Goal: Navigation & Orientation: Understand site structure

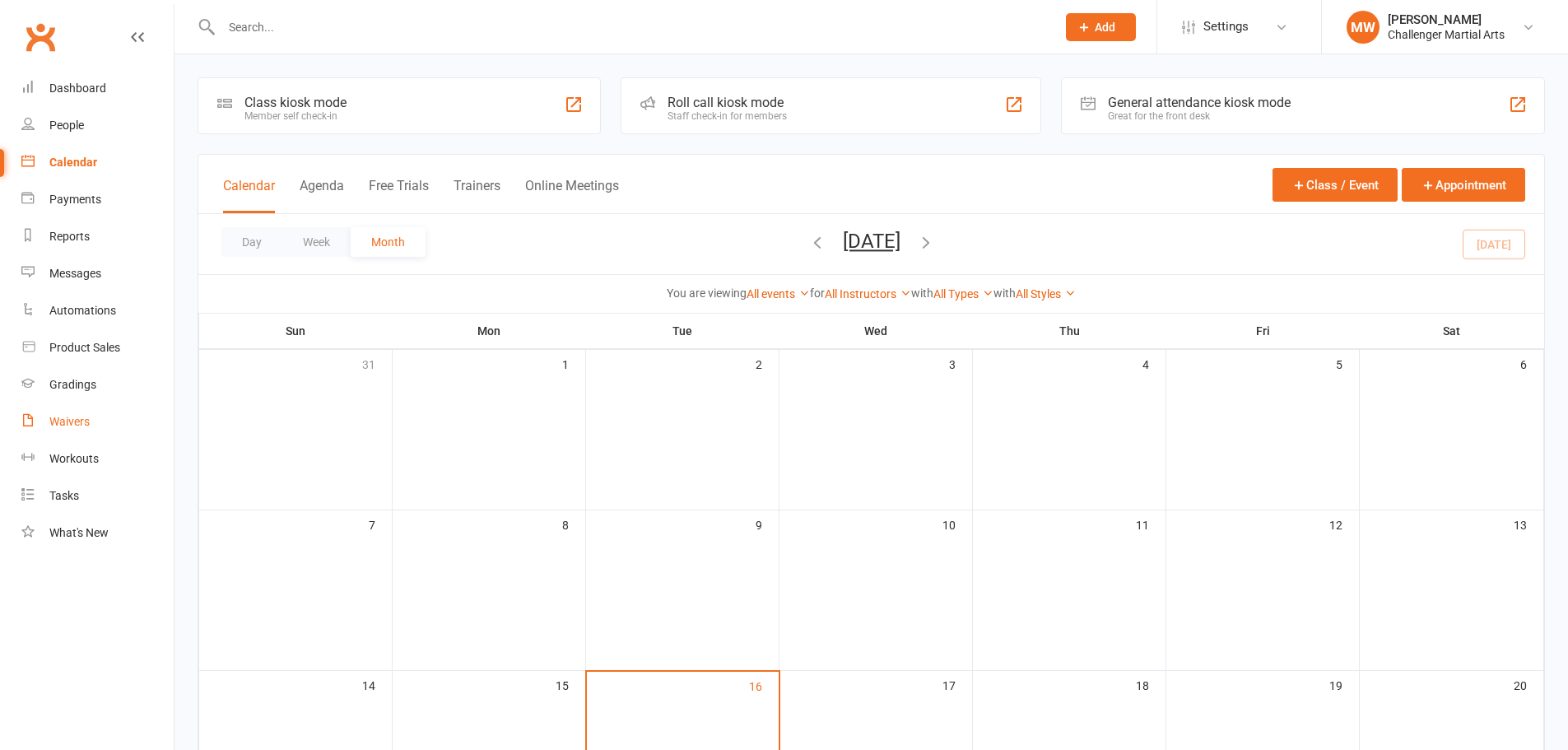
click at [69, 416] on div "Waivers" at bounding box center [69, 421] width 40 height 13
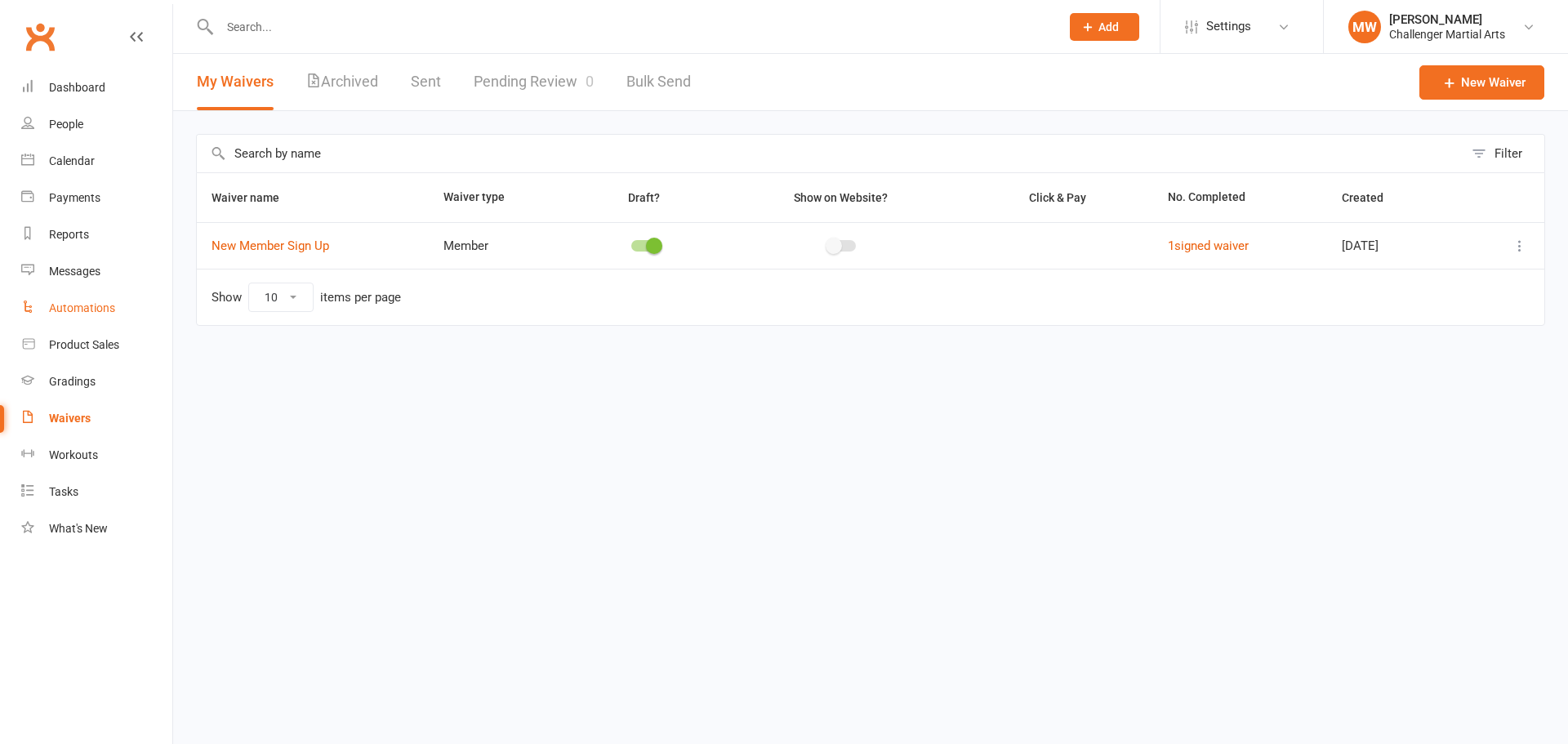
click at [105, 311] on div "Automations" at bounding box center [82, 307] width 66 height 13
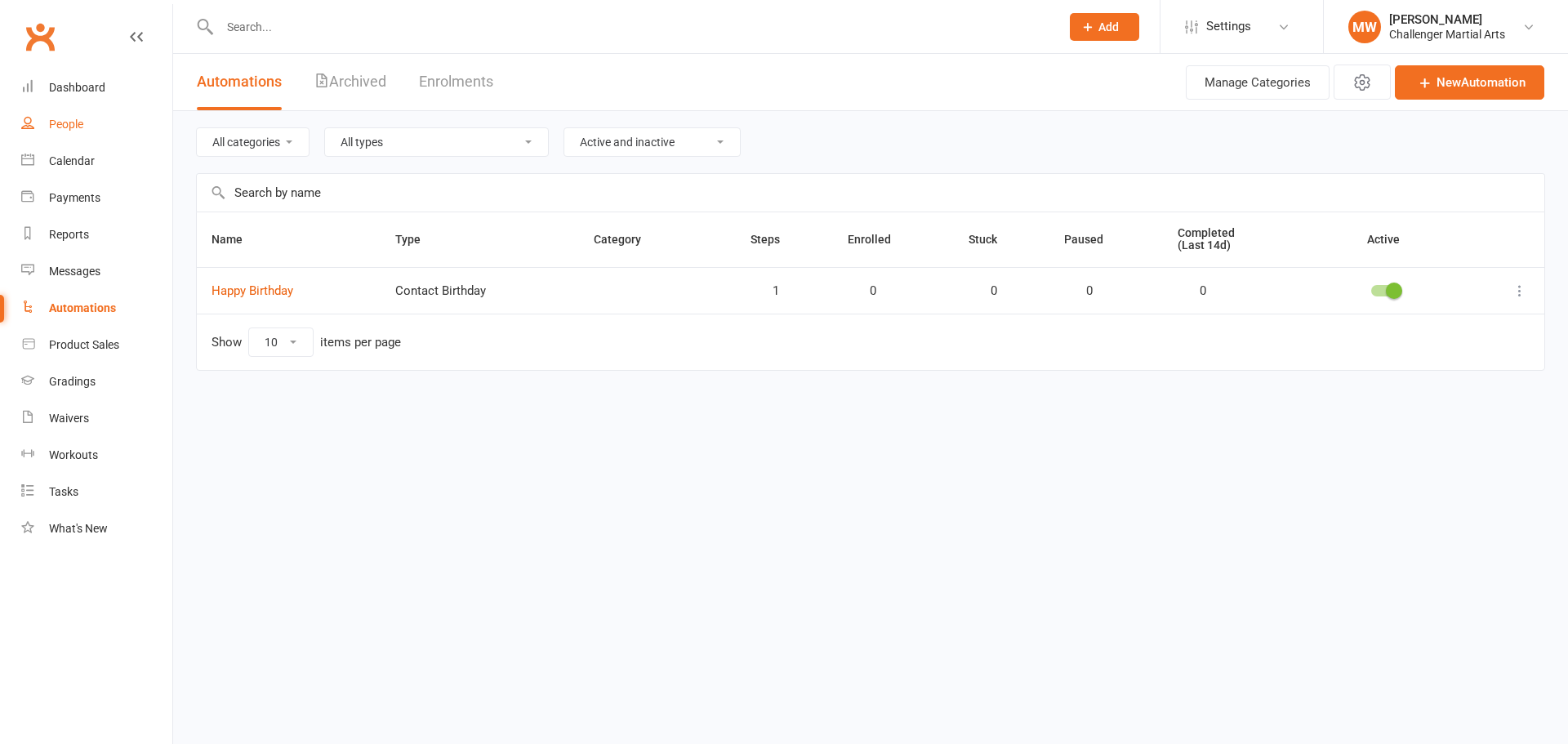
click at [71, 113] on link "People" at bounding box center [97, 124] width 152 height 37
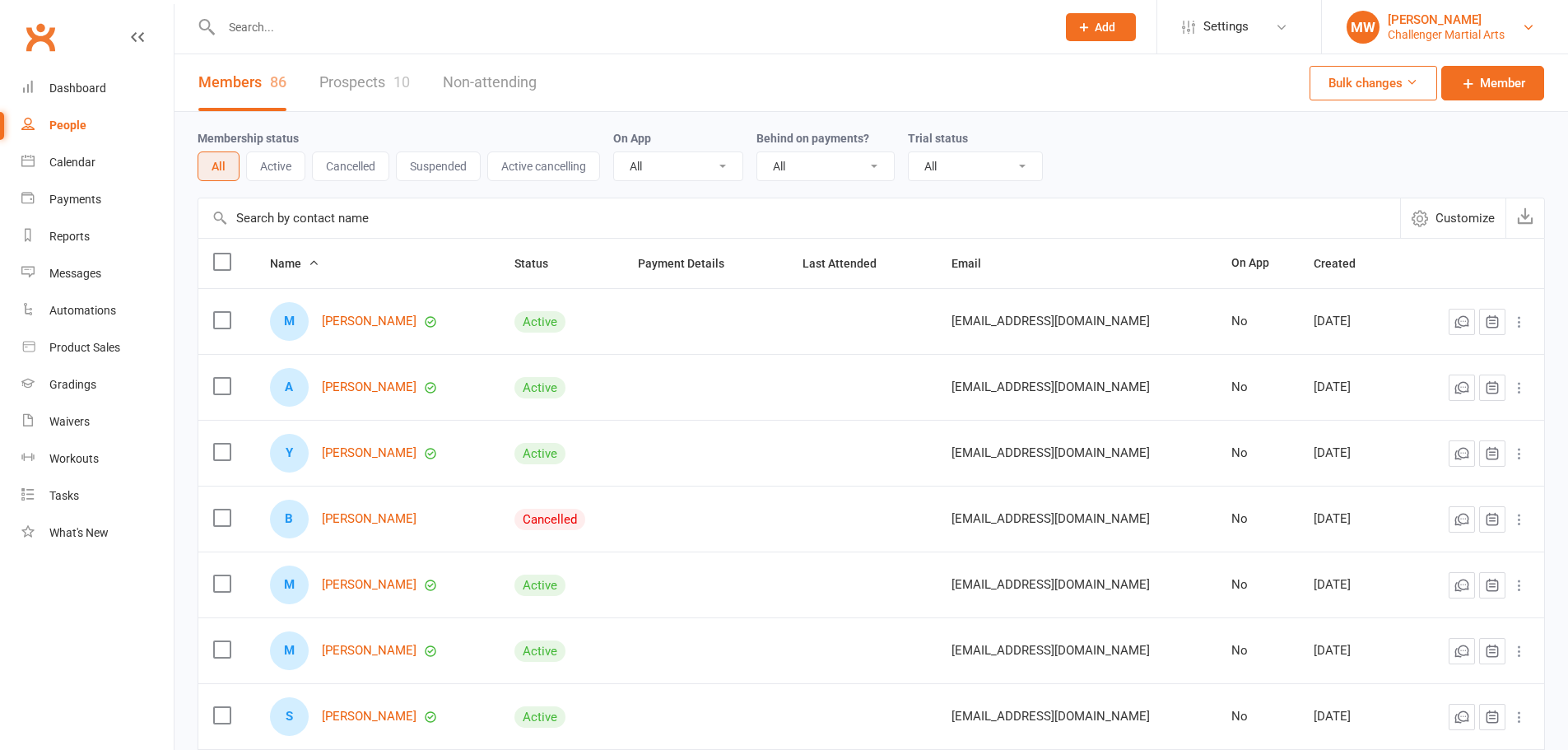
click at [1464, 27] on div "Challenger Martial Arts" at bounding box center [1446, 34] width 116 height 15
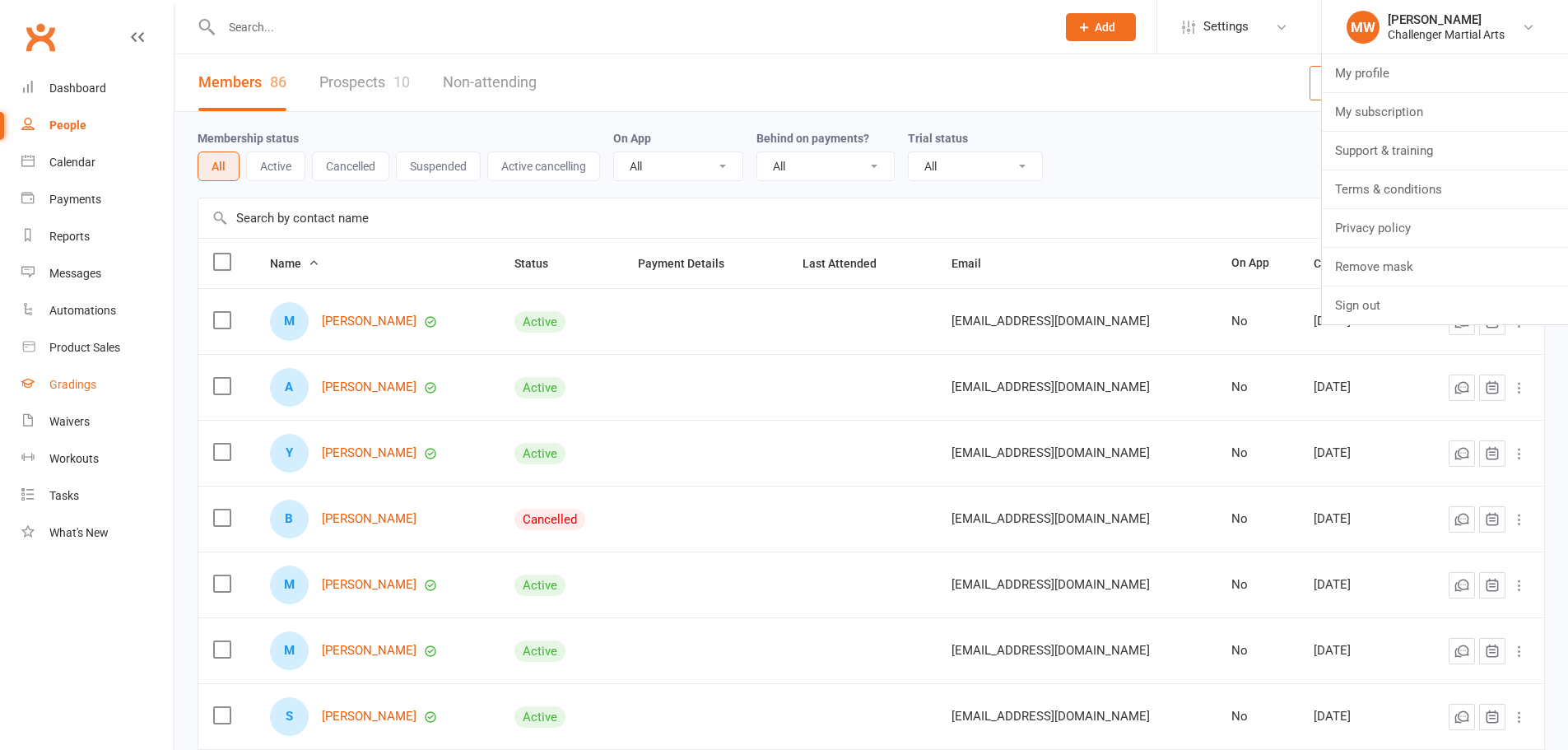
drag, startPoint x: 106, startPoint y: 396, endPoint x: 127, endPoint y: 385, distance: 23.7
click at [105, 396] on link "Gradings" at bounding box center [98, 385] width 153 height 37
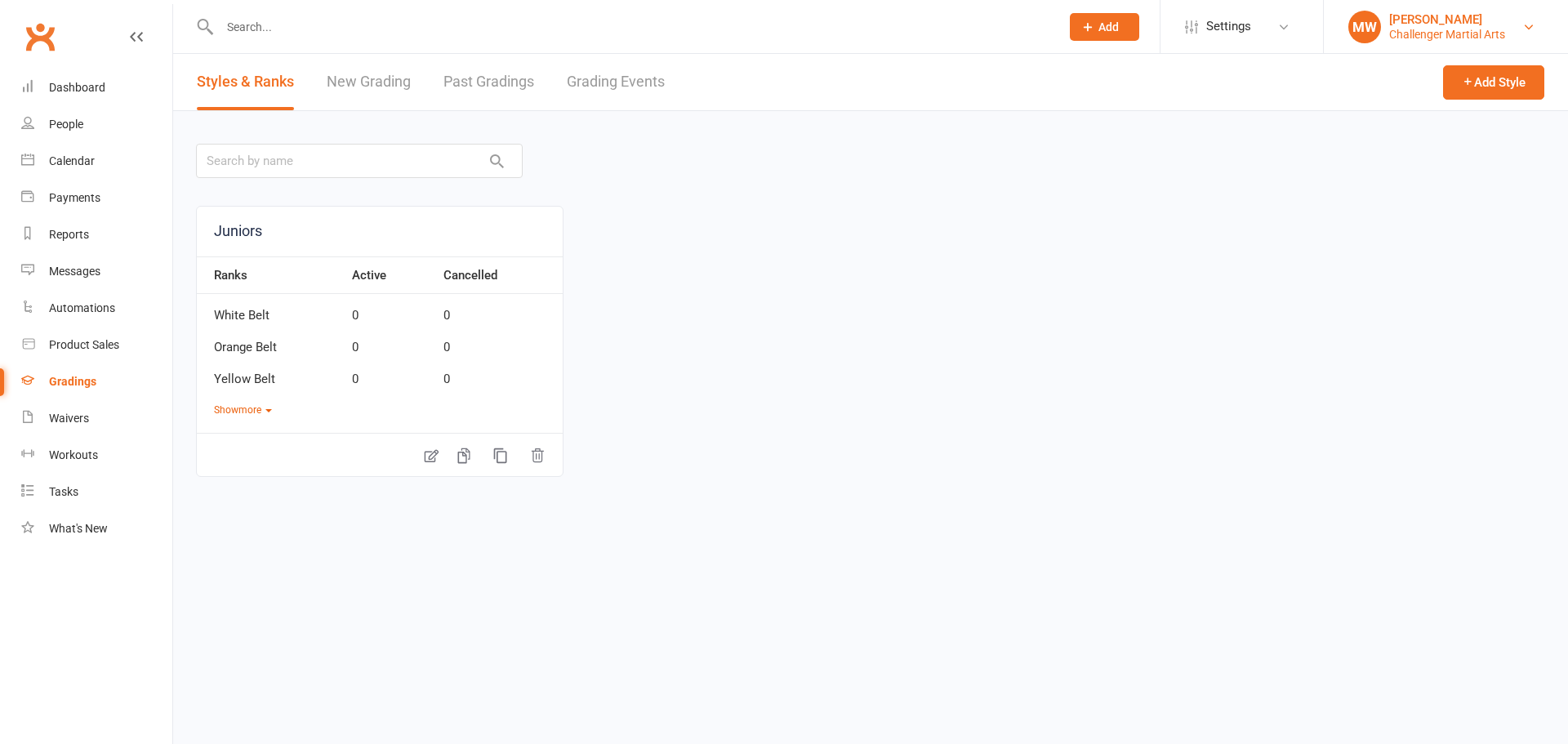
click at [1403, 13] on div "[PERSON_NAME]" at bounding box center [1447, 19] width 116 height 15
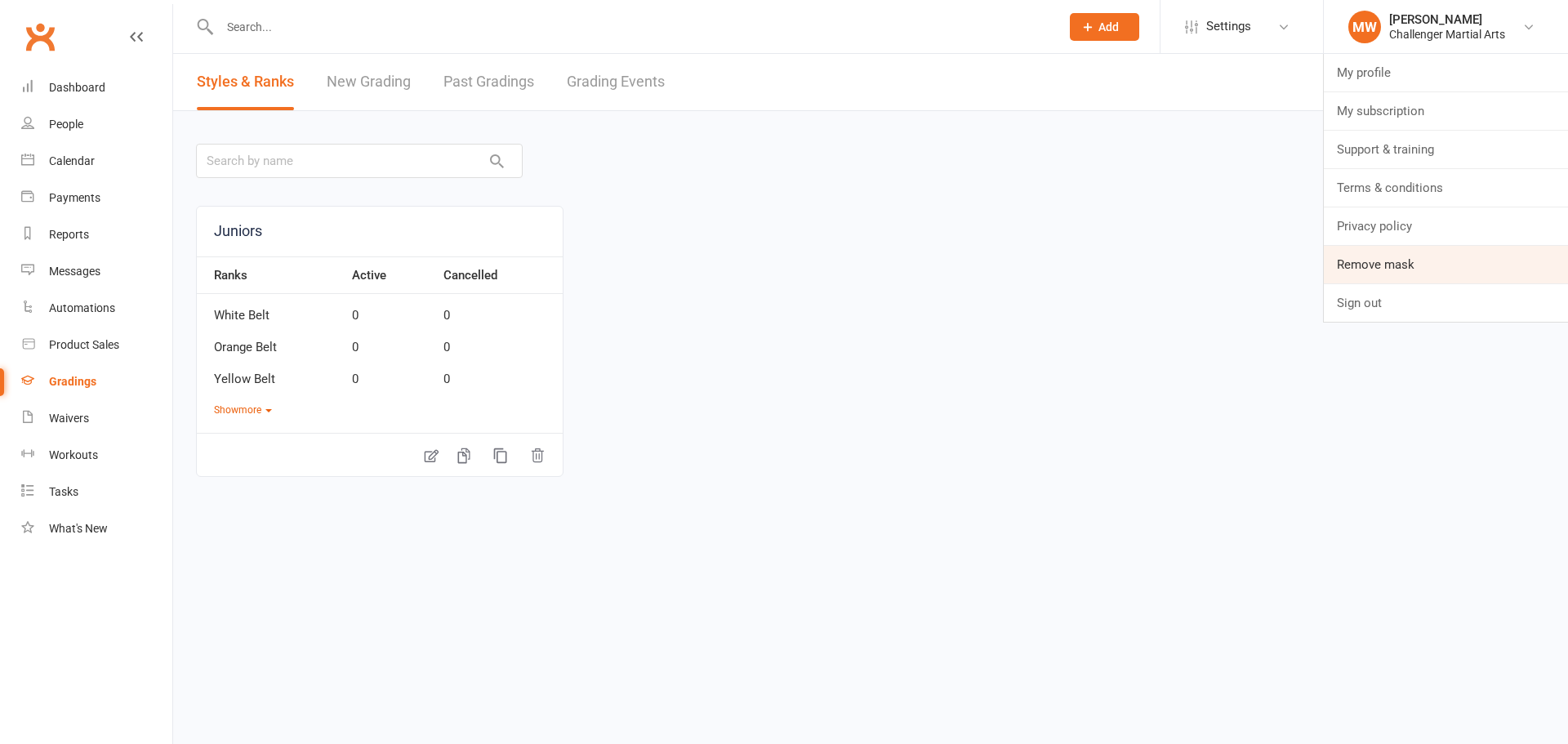
click at [1427, 254] on link "Remove mask" at bounding box center [1446, 264] width 244 height 38
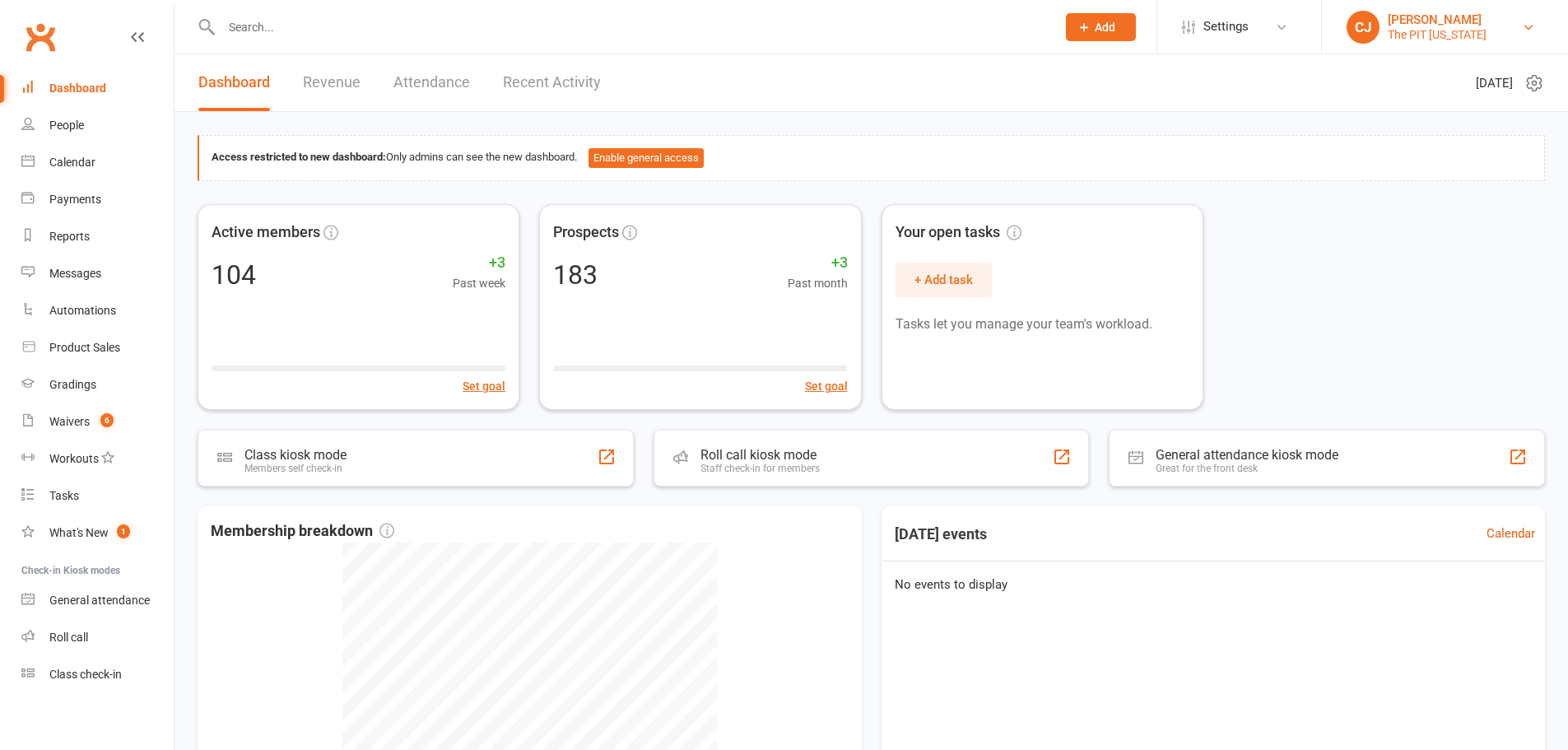
click at [1461, 21] on div "[PERSON_NAME]" at bounding box center [1437, 20] width 99 height 15
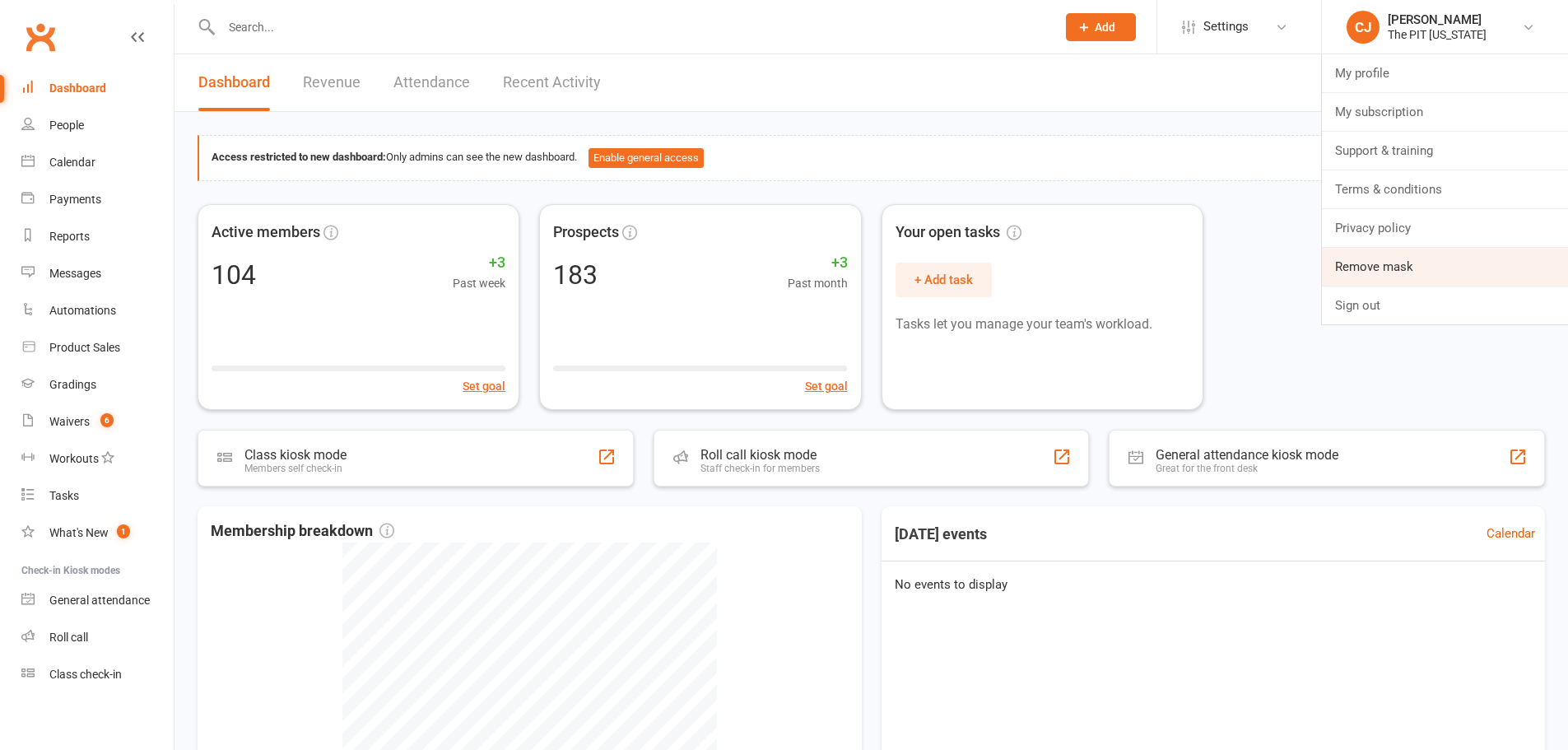
click at [1398, 261] on link "Remove mask" at bounding box center [1444, 266] width 246 height 38
